Goal: Download file/media

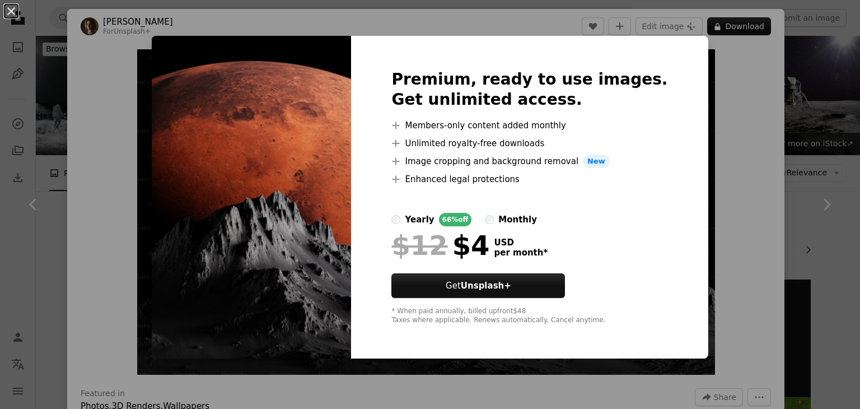
scroll to position [809, 0]
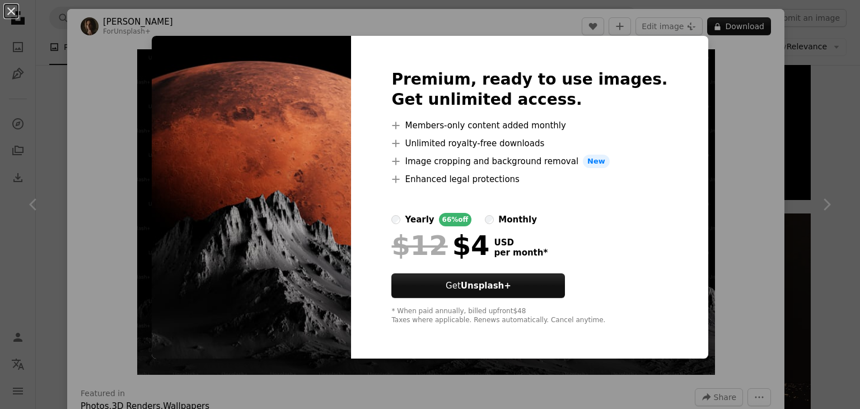
click at [85, 104] on div "An X shape Premium, ready to use images. Get unlimited access. A plus sign Memb…" at bounding box center [430, 204] width 860 height 409
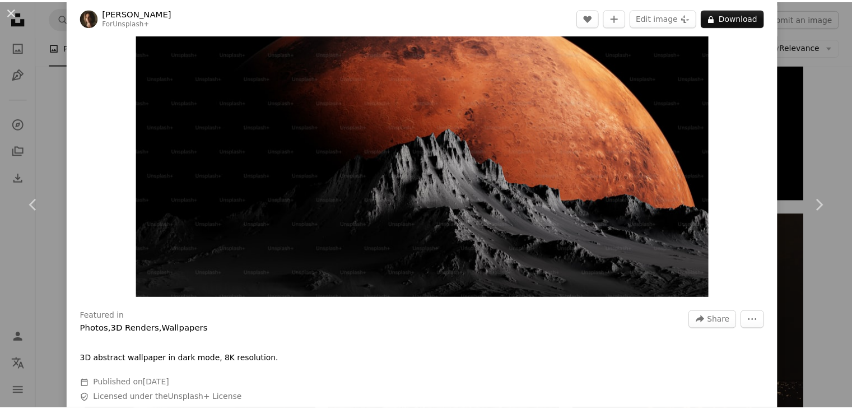
scroll to position [78, 0]
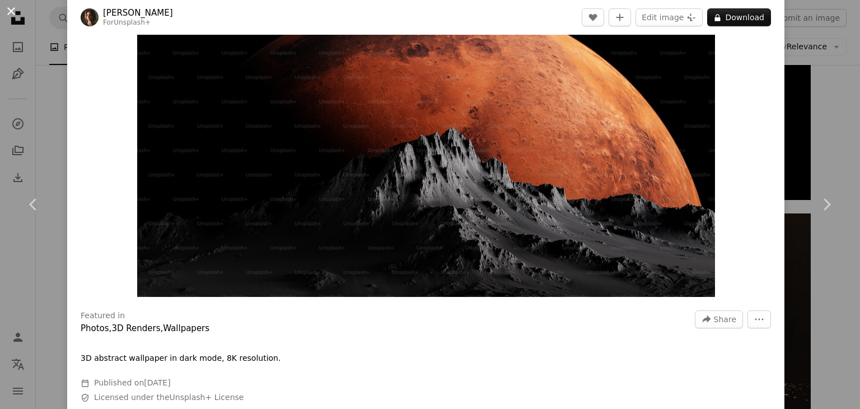
click at [13, 15] on button "An X shape" at bounding box center [10, 10] width 13 height 13
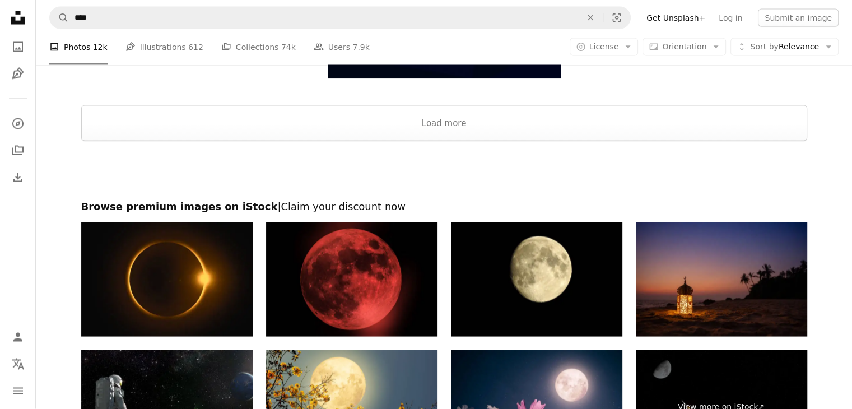
scroll to position [2137, 0]
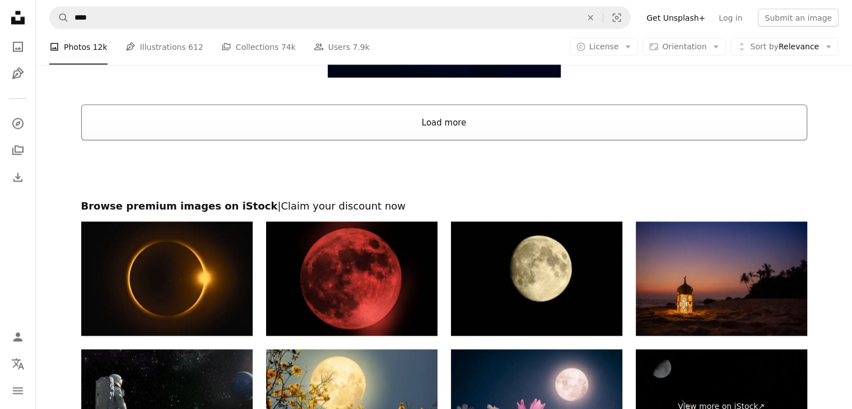
click at [428, 123] on button "Load more" at bounding box center [444, 123] width 726 height 36
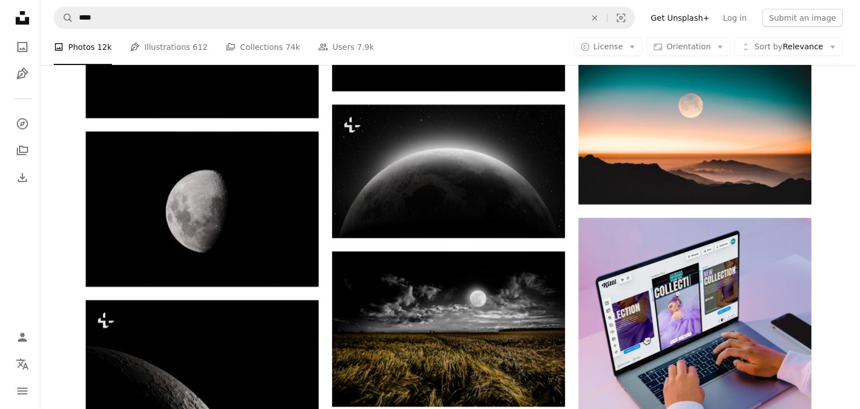
scroll to position [3673, 0]
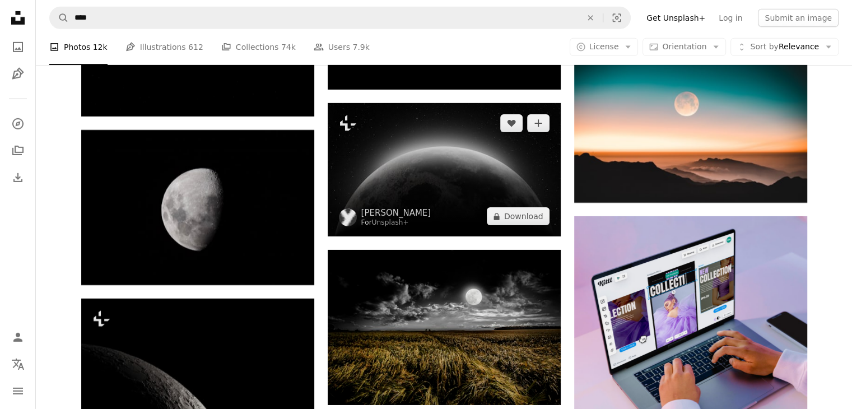
click at [442, 164] on img at bounding box center [444, 169] width 233 height 133
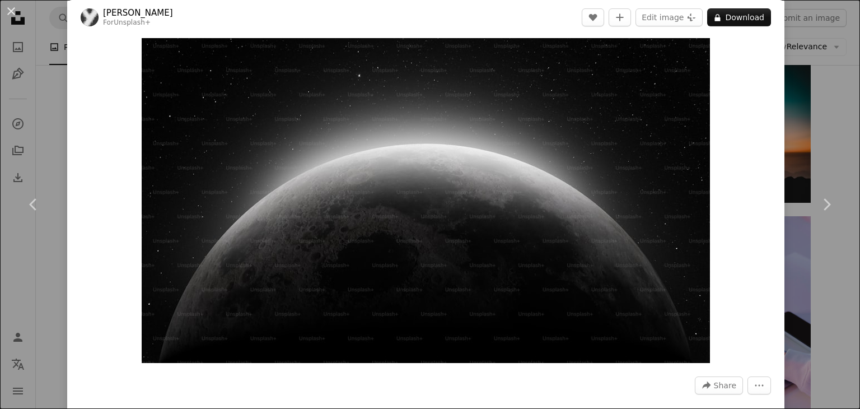
scroll to position [11, 0]
